Goal: Complete application form: Complete application form

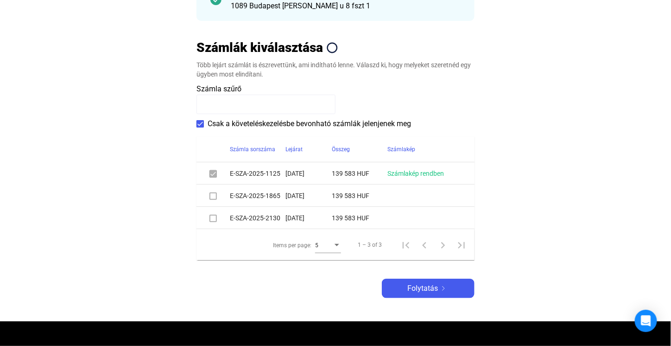
scroll to position [185, 0]
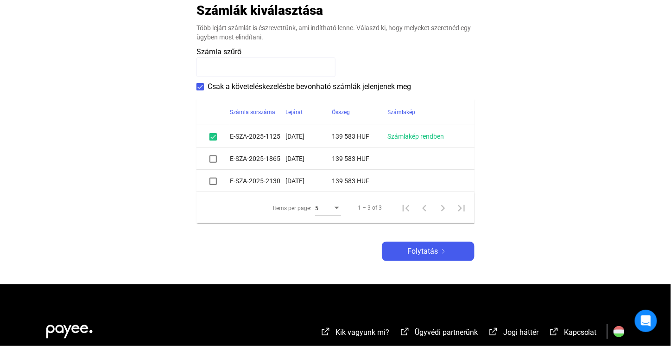
click at [212, 159] on span at bounding box center [213, 158] width 7 height 7
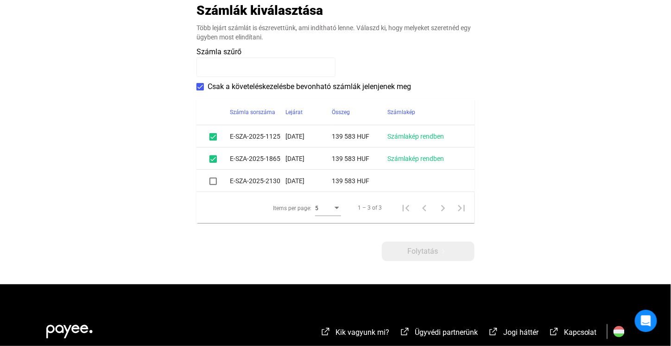
click at [210, 180] on span at bounding box center [213, 181] width 7 height 7
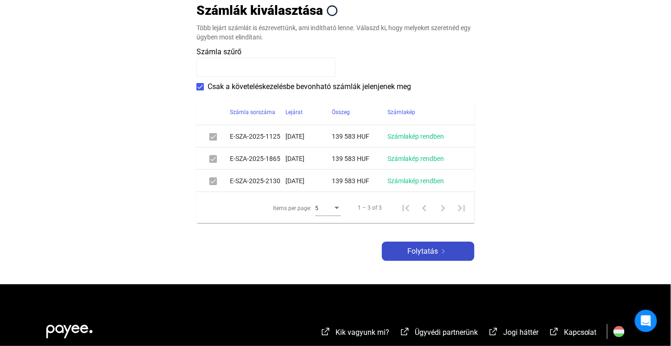
click at [423, 248] on span "Folytatás" at bounding box center [423, 251] width 31 height 11
click at [411, 252] on span "Folytatás" at bounding box center [423, 251] width 31 height 11
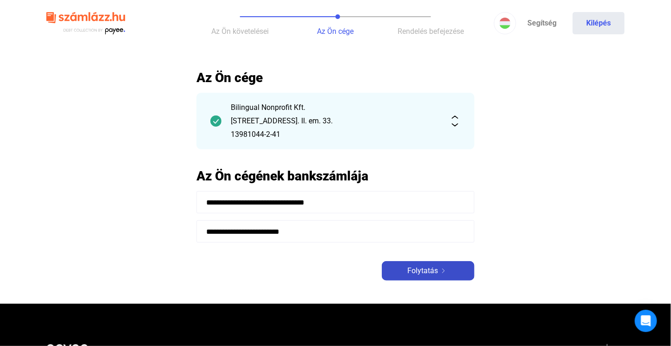
click at [413, 268] on span "Folytatás" at bounding box center [423, 270] width 31 height 11
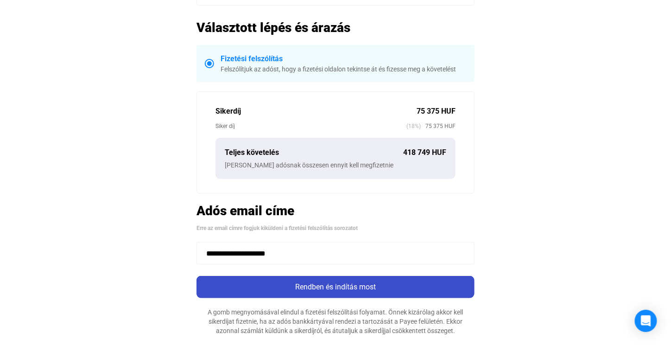
scroll to position [278, 0]
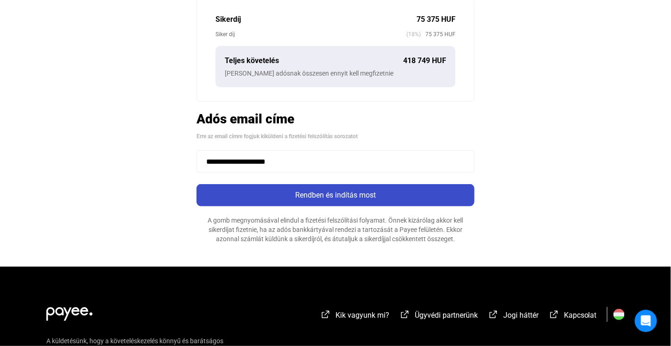
click at [360, 195] on div "Rendben és indítás most" at bounding box center [335, 195] width 273 height 11
